Goal: Check status: Check status

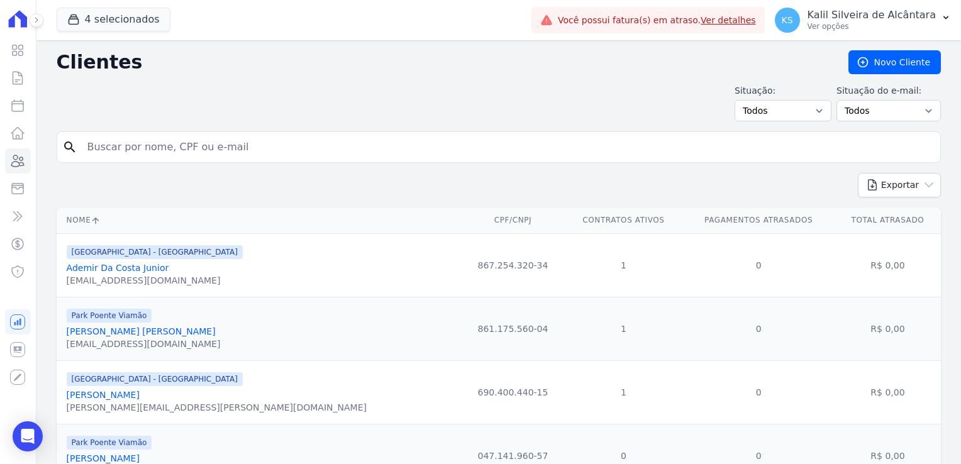
scroll to position [63, 0]
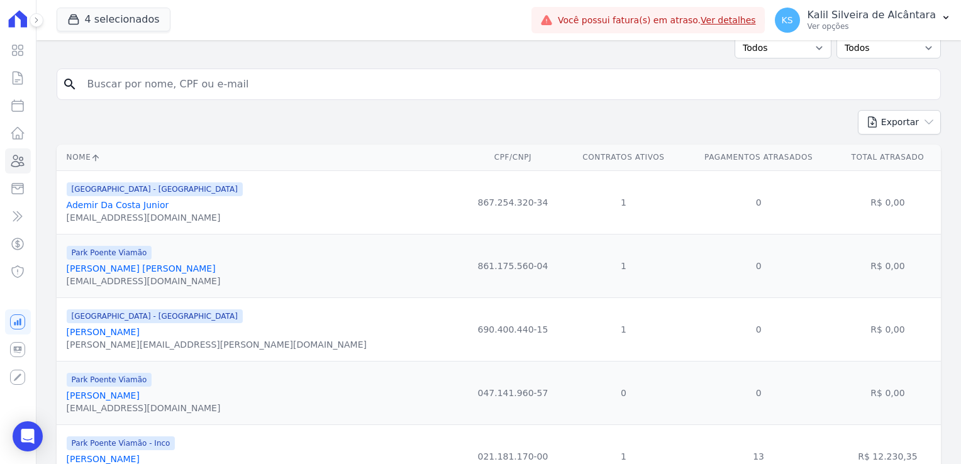
drag, startPoint x: 0, startPoint y: 0, endPoint x: 277, endPoint y: 85, distance: 289.4
click at [277, 85] on input "search" at bounding box center [507, 84] width 855 height 25
type input "[PERSON_NAME] [PERSON_NAME]"
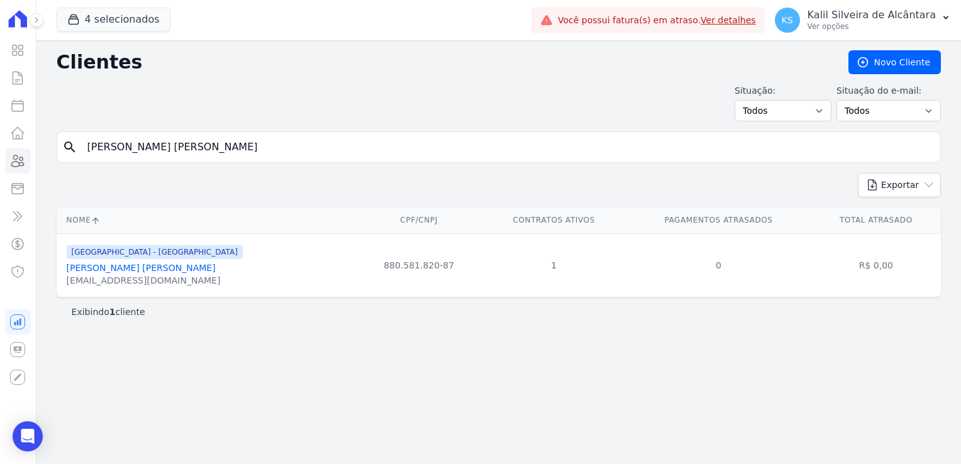
click at [157, 269] on link "[PERSON_NAME] [PERSON_NAME]" at bounding box center [141, 268] width 149 height 10
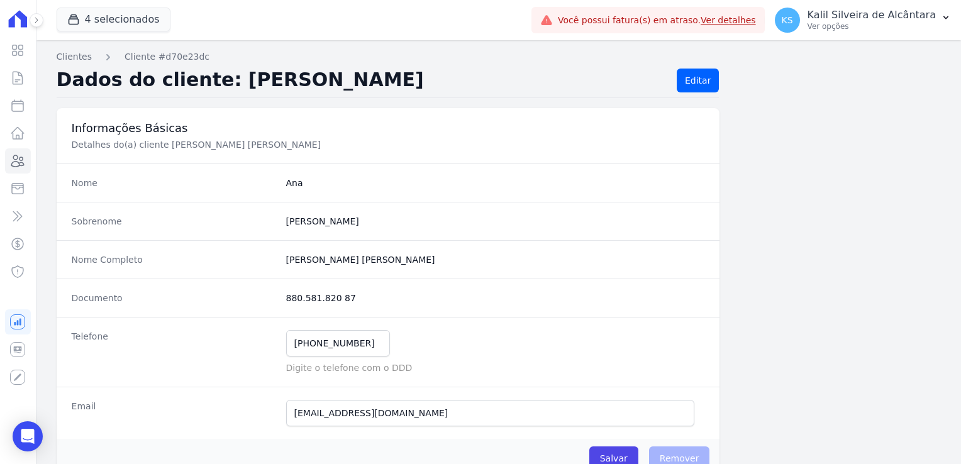
click at [157, 269] on div "Nome Completo [PERSON_NAME] [PERSON_NAME]" at bounding box center [388, 259] width 663 height 38
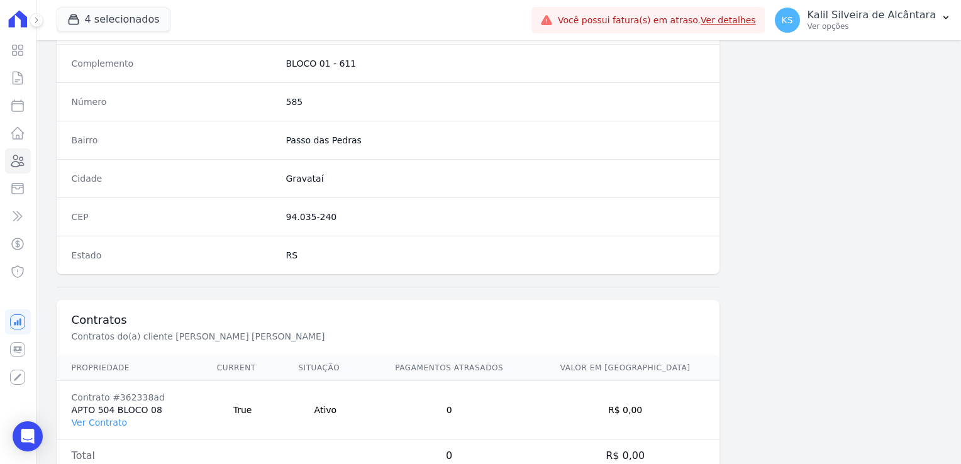
scroll to position [708, 0]
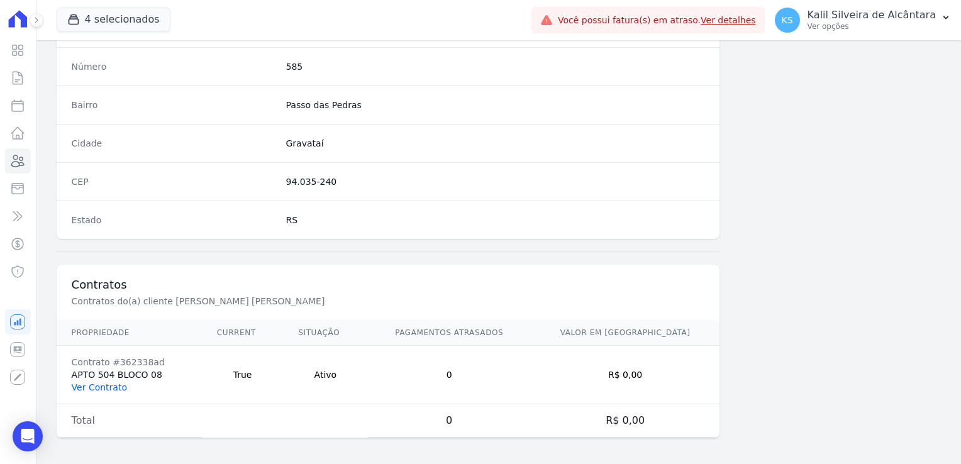
click at [99, 382] on link "Ver Contrato" at bounding box center [99, 387] width 55 height 10
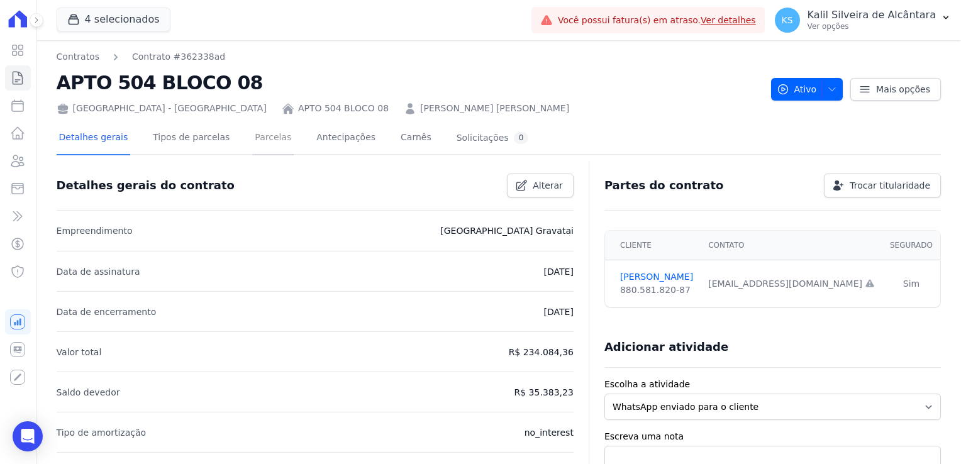
click at [259, 134] on link "Parcelas" at bounding box center [273, 138] width 42 height 33
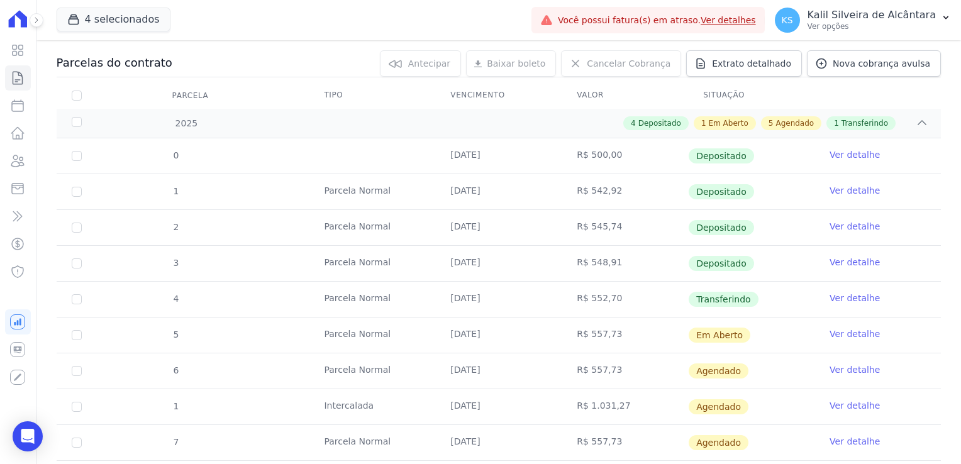
scroll to position [128, 0]
